Goal: Transaction & Acquisition: Book appointment/travel/reservation

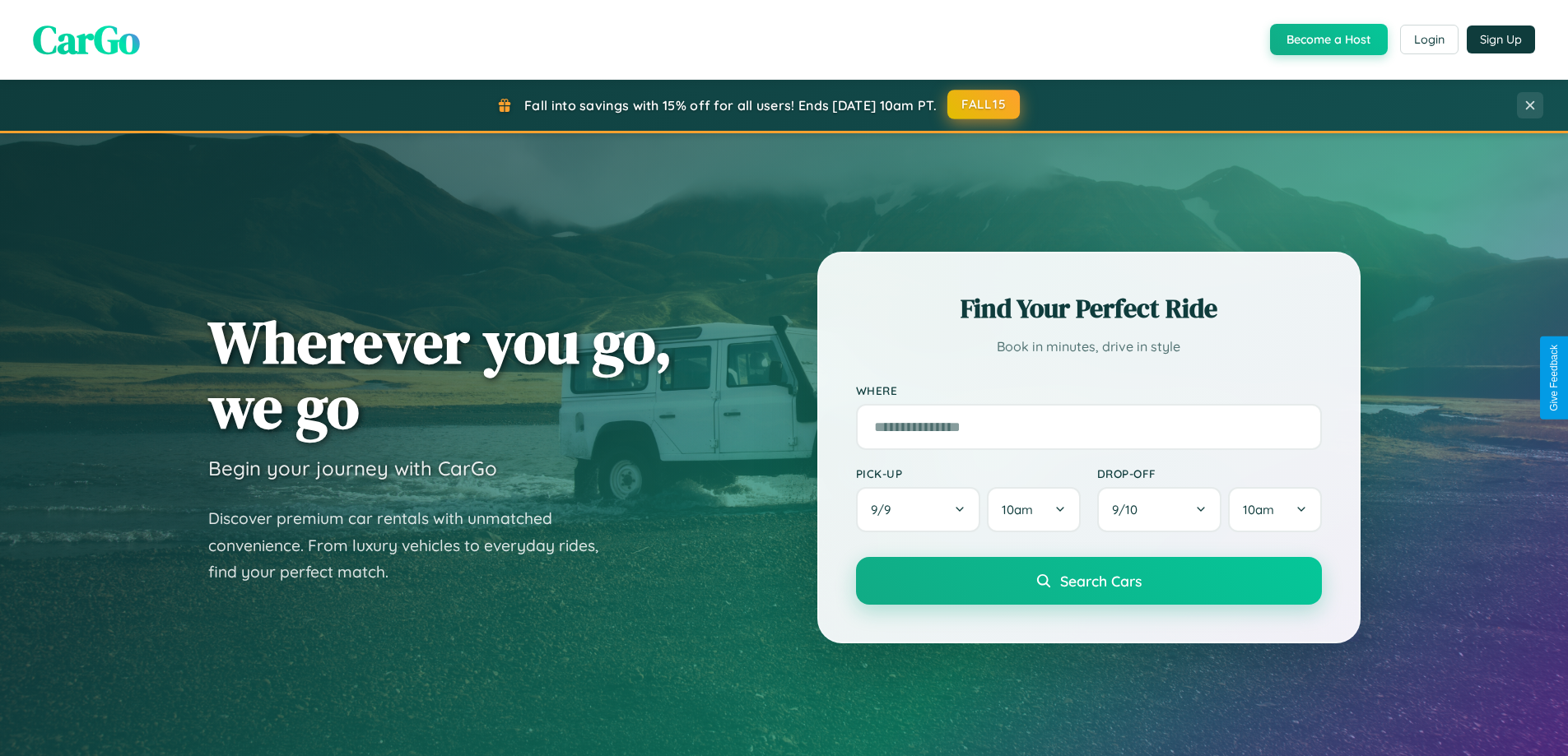
click at [985, 104] on button "FALL15" at bounding box center [983, 104] width 72 height 30
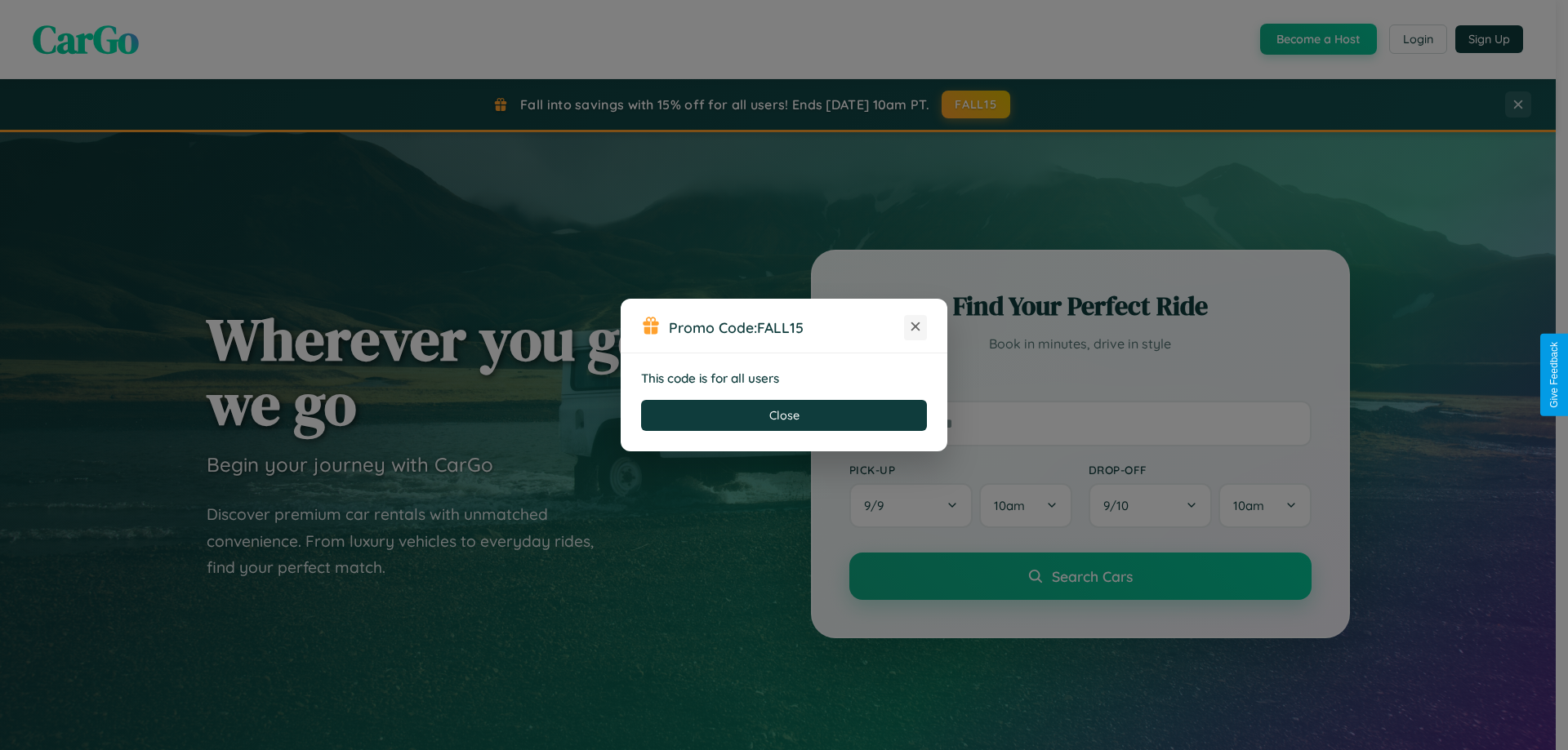
click at [915, 328] on icon at bounding box center [915, 327] width 16 height 16
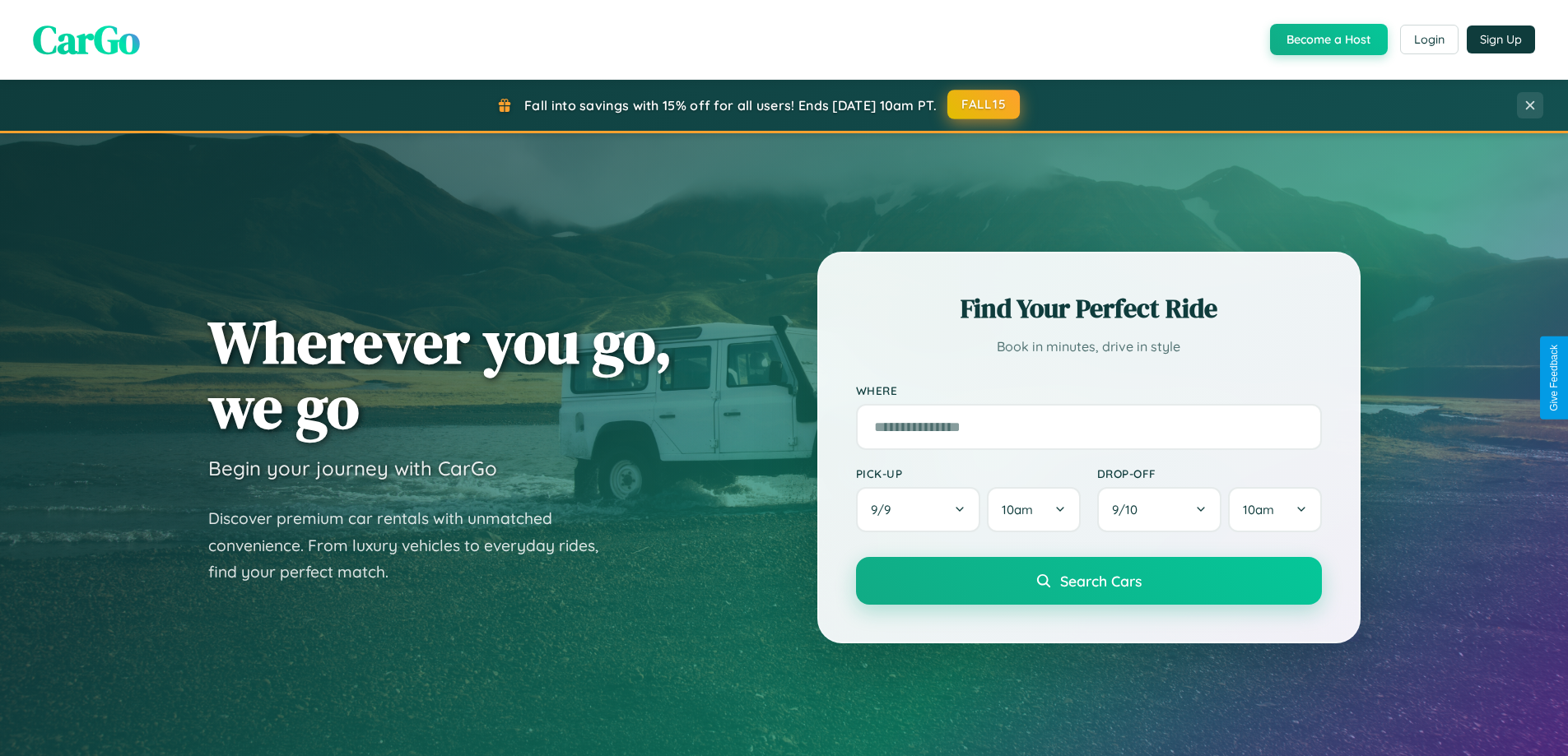
click at [985, 104] on button "FALL15" at bounding box center [983, 104] width 72 height 30
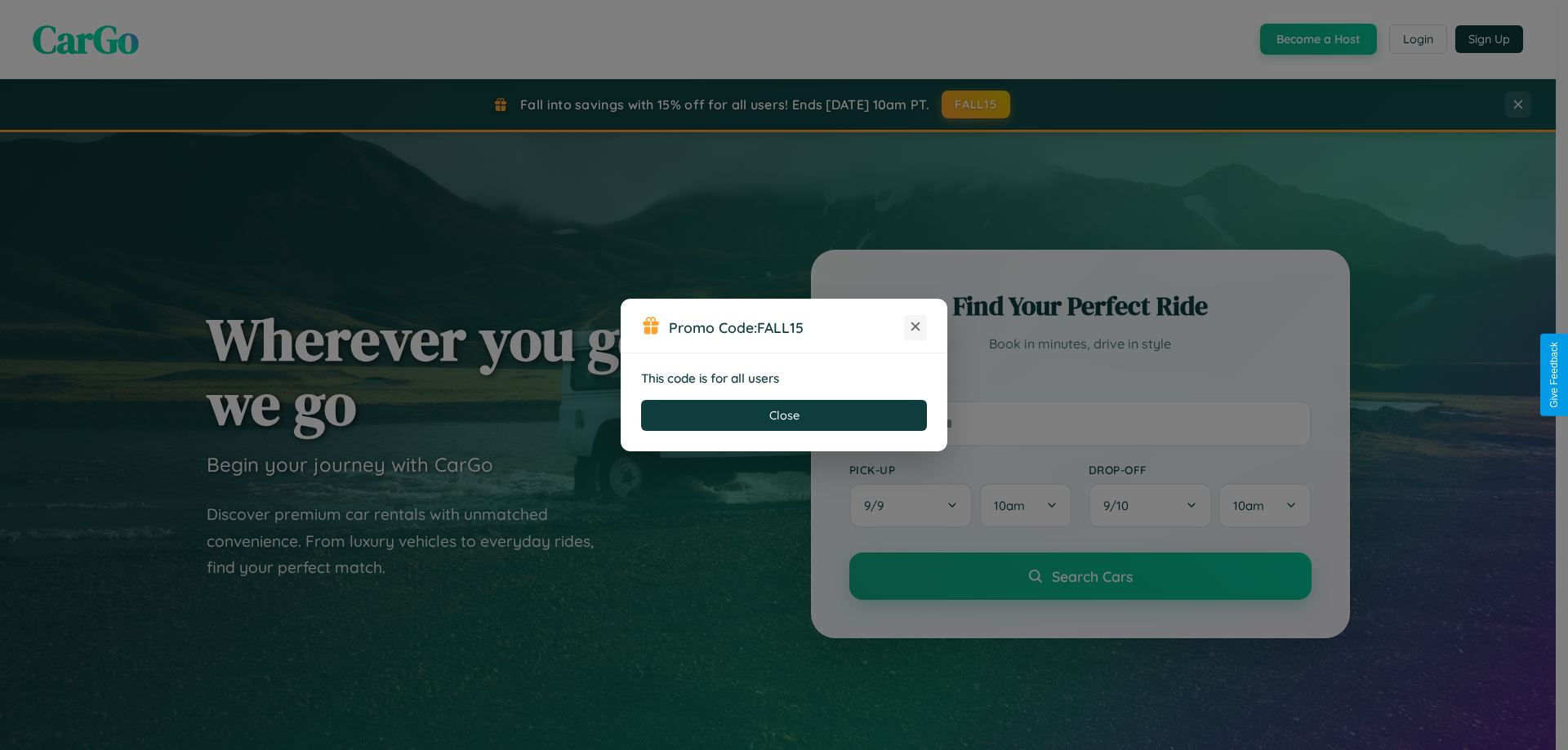
click at [915, 328] on icon at bounding box center [915, 327] width 16 height 16
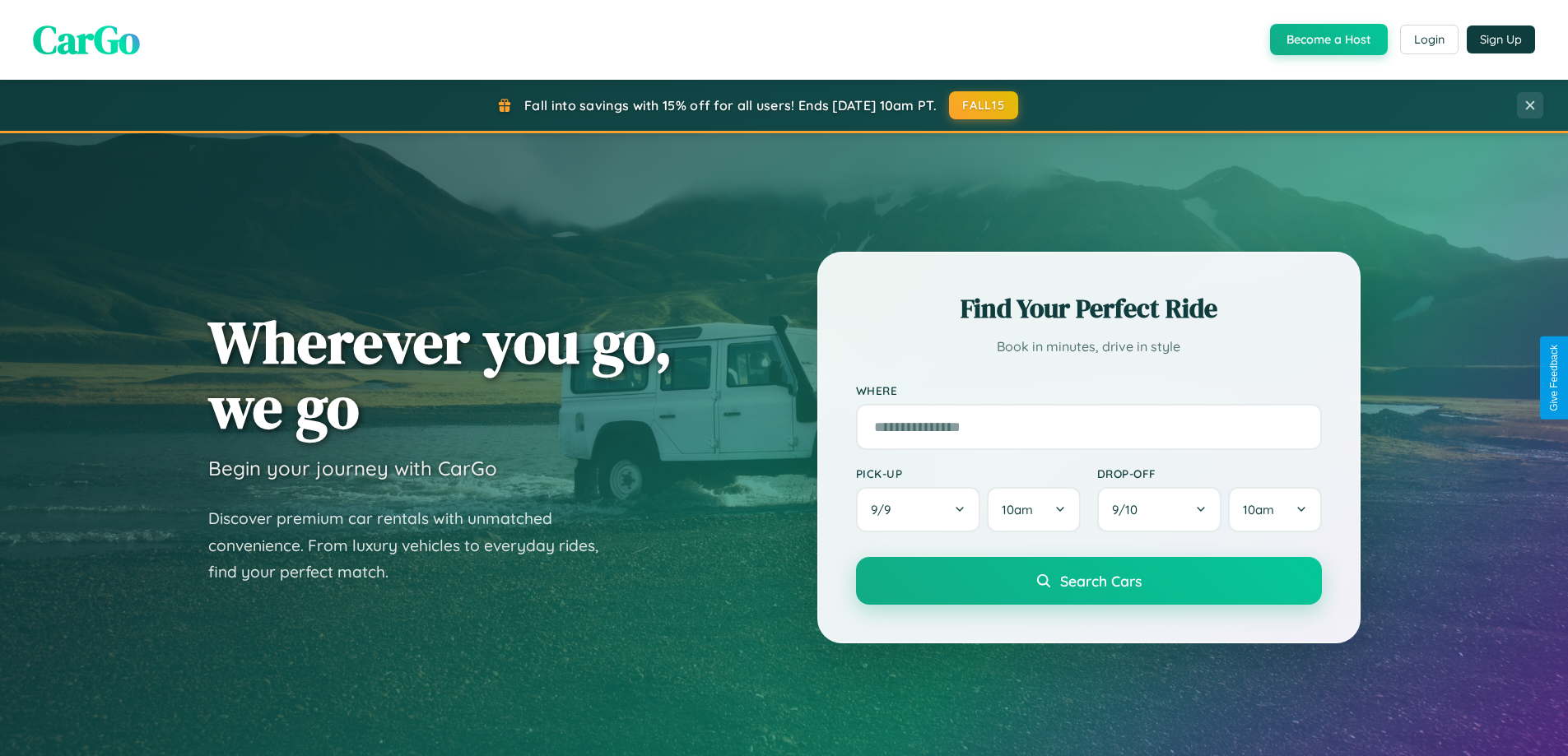
scroll to position [2644, 0]
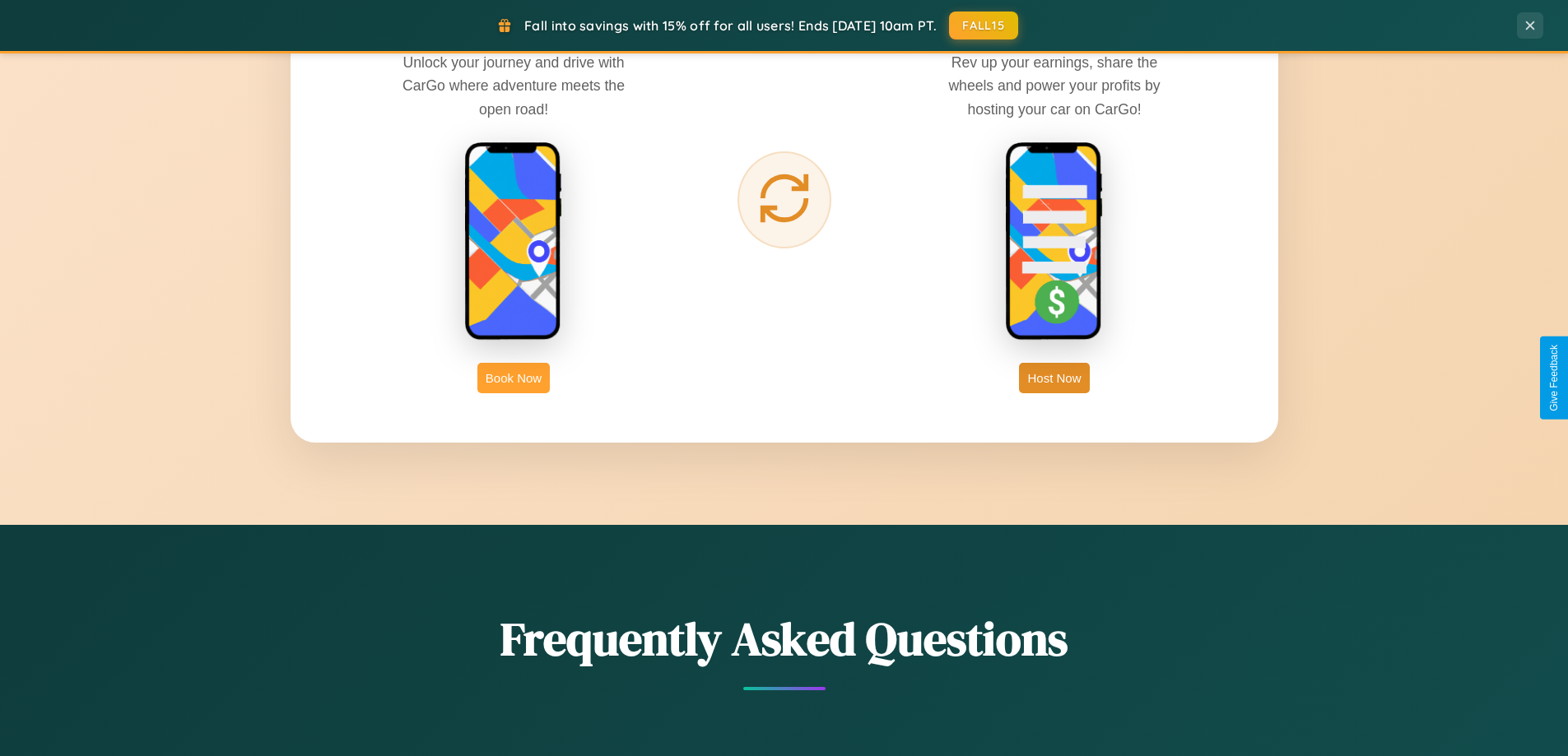
click at [514, 378] on button "Book Now" at bounding box center [513, 378] width 72 height 31
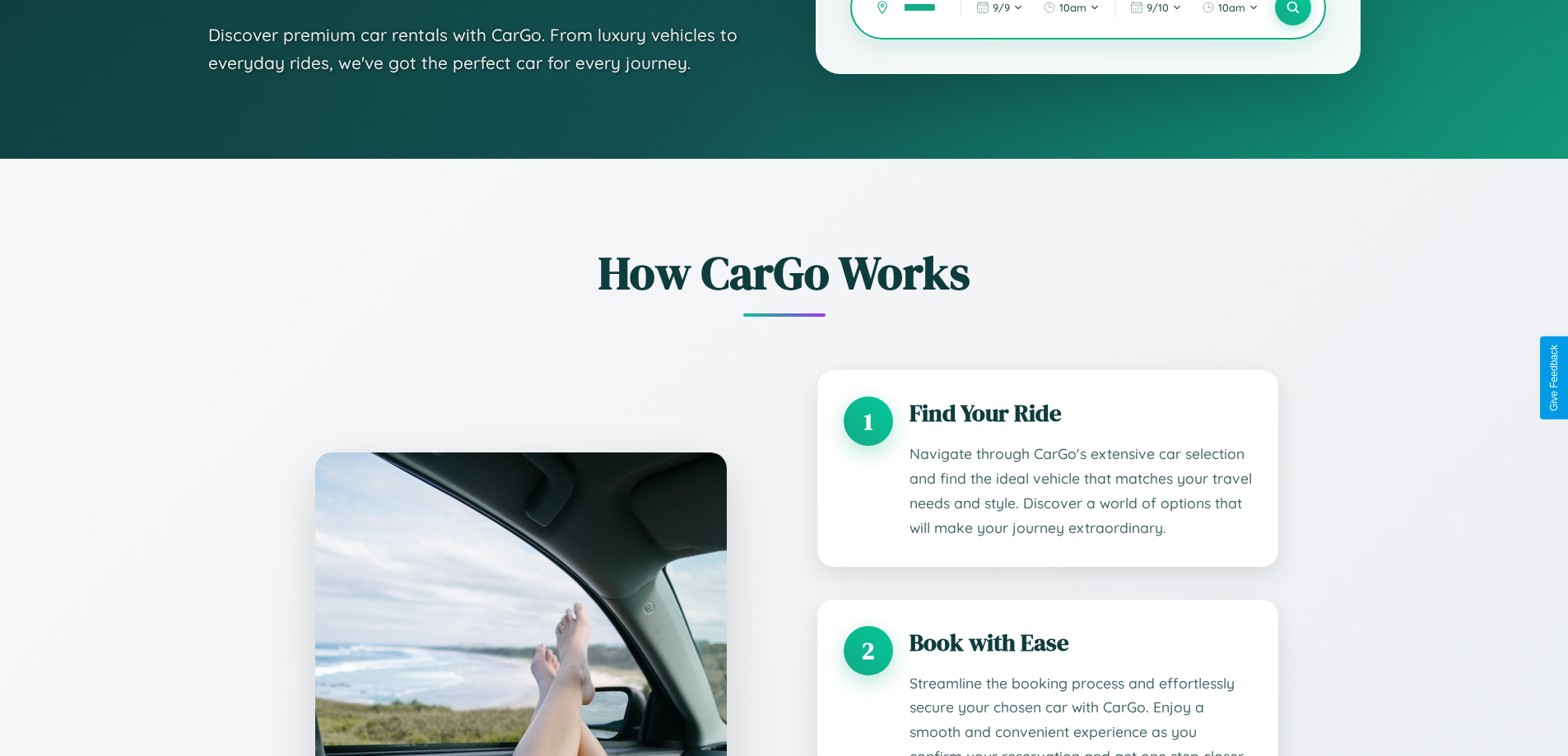
scroll to position [0, 46]
type input "**********"
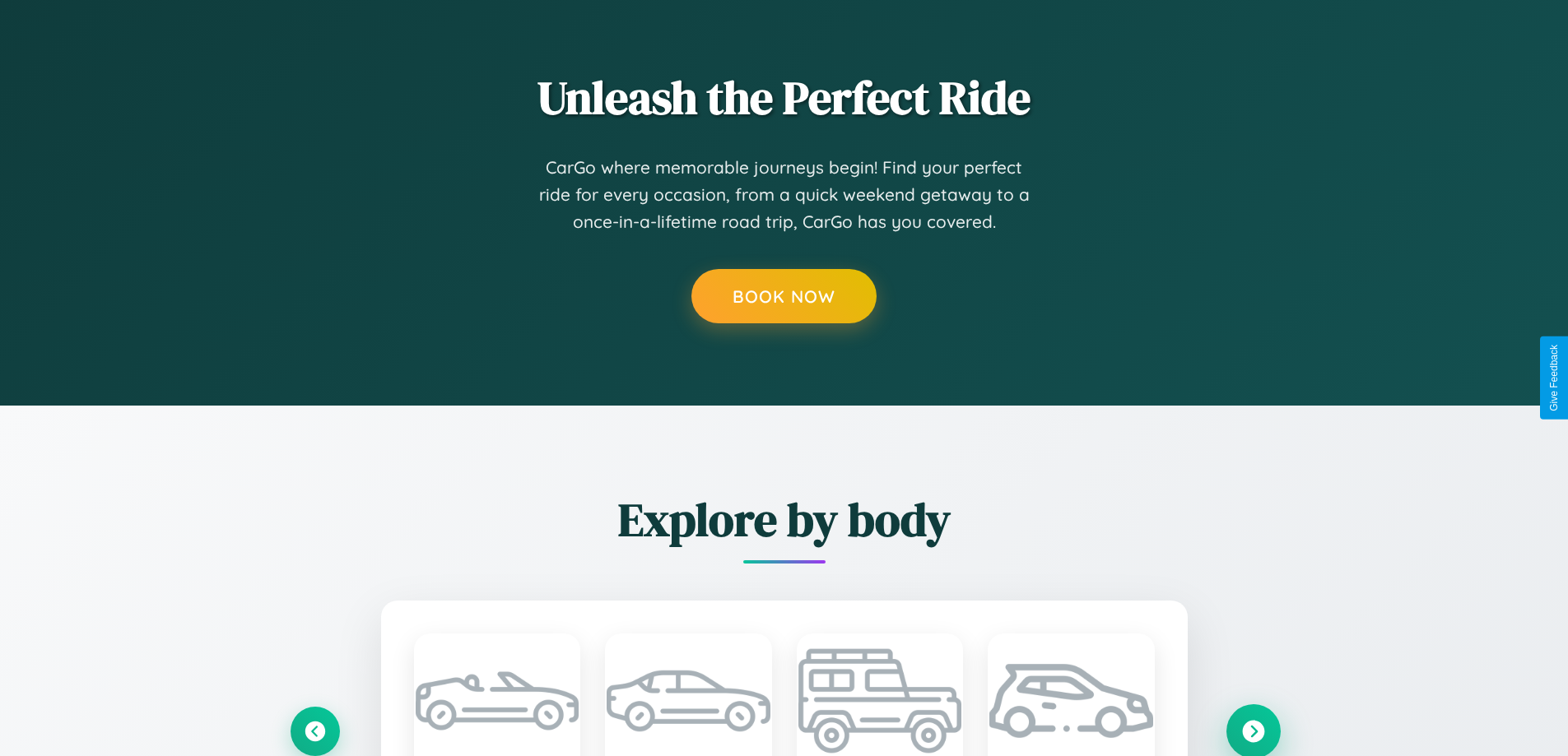
scroll to position [0, 0]
click at [1253, 730] on icon at bounding box center [1253, 731] width 22 height 22
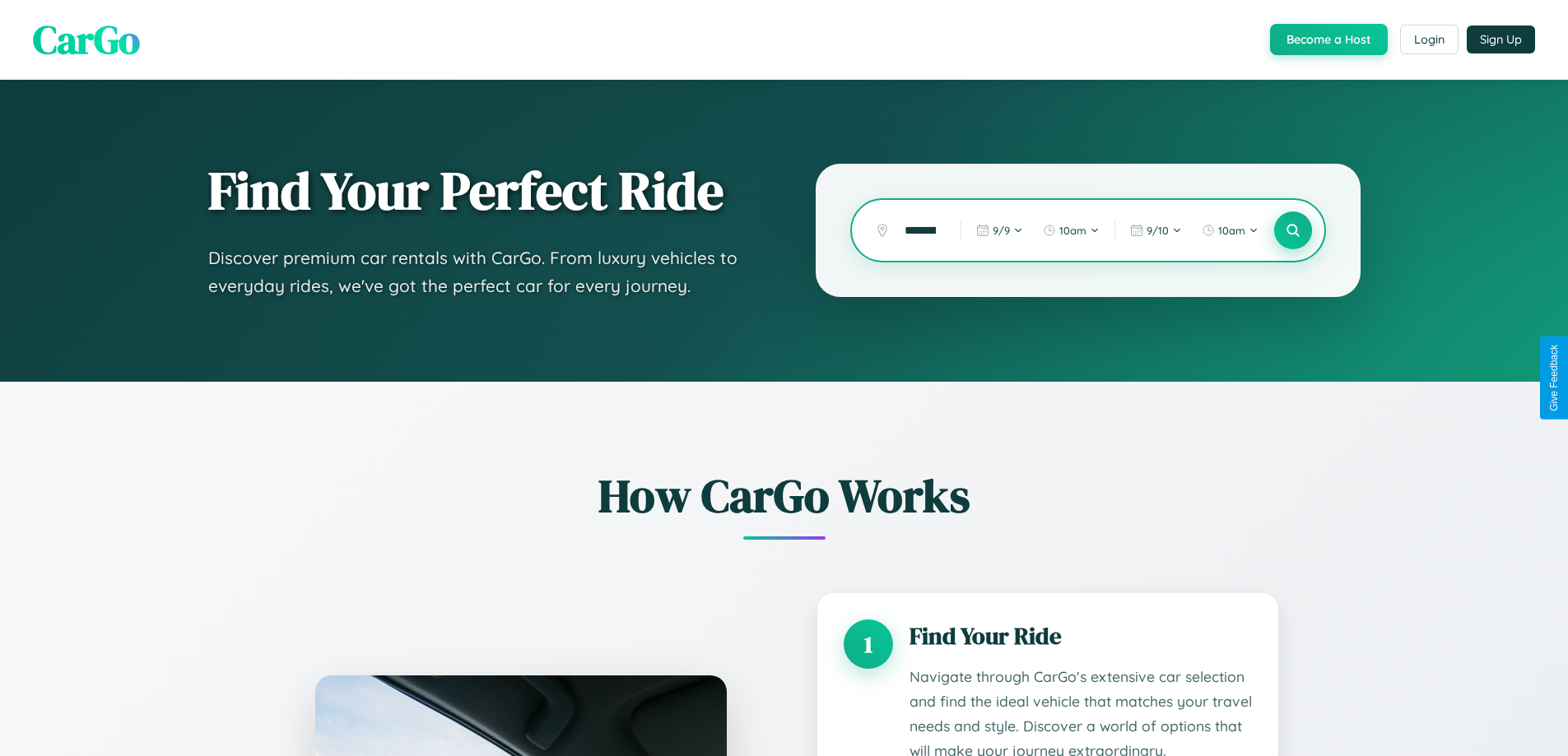
click at [1292, 230] on icon at bounding box center [1292, 230] width 16 height 16
